Goal: Task Accomplishment & Management: Use online tool/utility

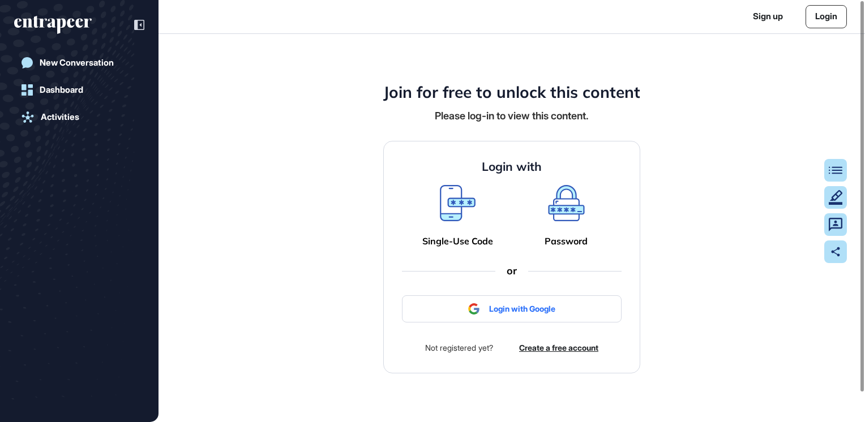
click at [759, 191] on div "Join for free to unlock this content Please log-in to view this content. Login …" at bounding box center [511, 228] width 706 height 388
click at [837, 17] on link "Login" at bounding box center [825, 16] width 41 height 23
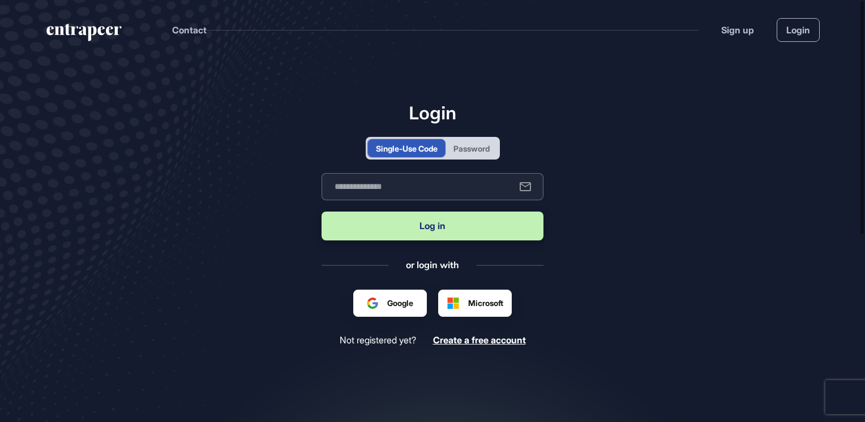
click at [442, 190] on input "text" at bounding box center [432, 186] width 222 height 27
type input "**********"
click at [471, 229] on button "Log in" at bounding box center [432, 226] width 222 height 29
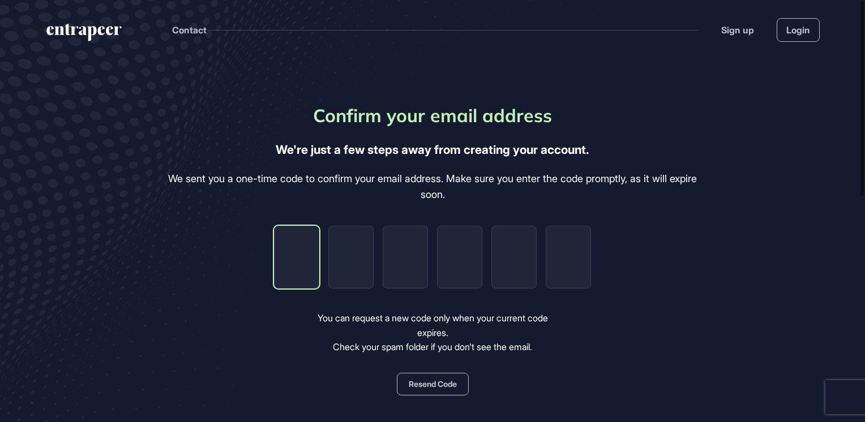
click at [304, 280] on input "tel" at bounding box center [296, 257] width 45 height 63
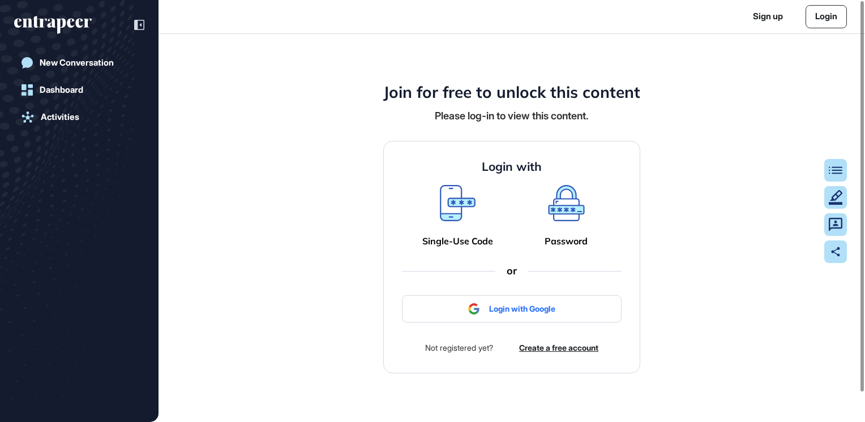
click at [744, 144] on div "Join for free to unlock this content Please log-in to view this content. Login …" at bounding box center [511, 228] width 706 height 388
